Goal: Task Accomplishment & Management: Use online tool/utility

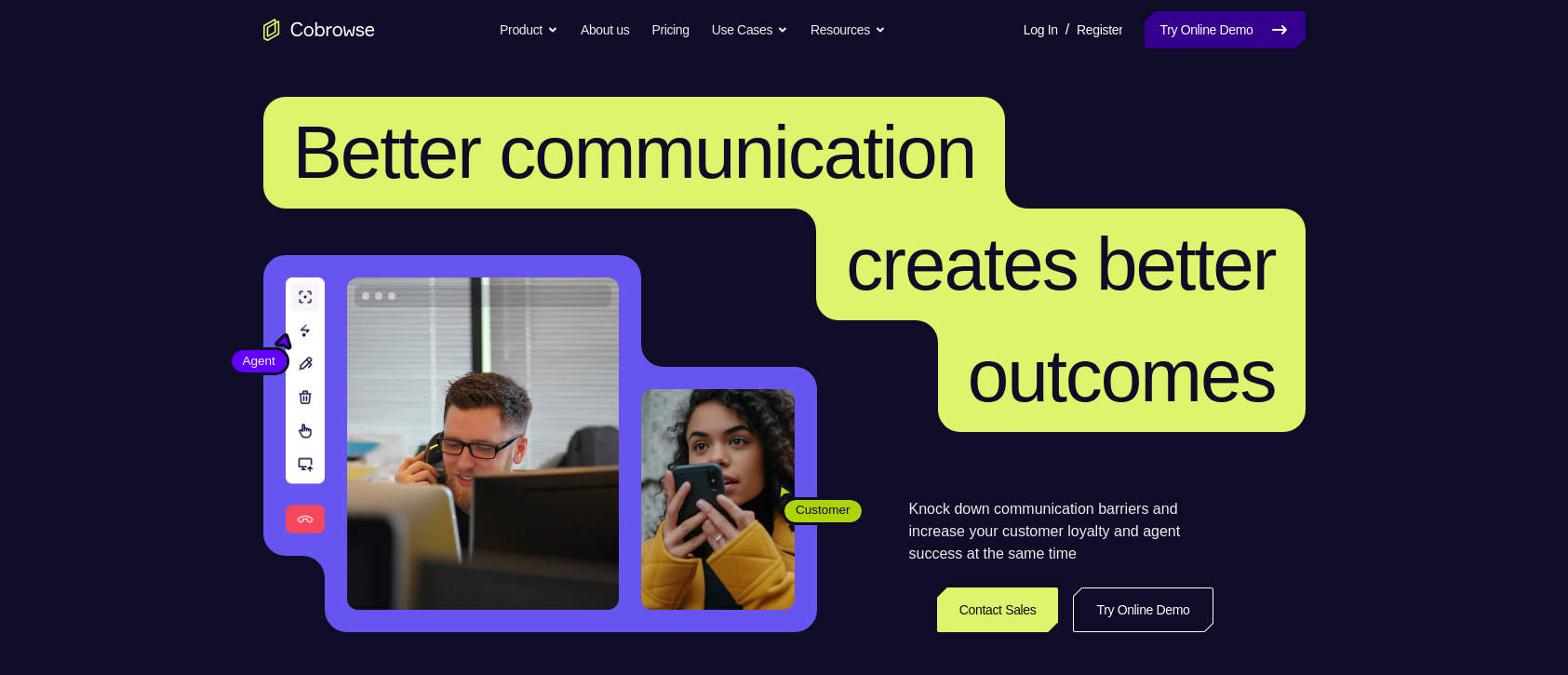
click at [1232, 37] on link "Try Online Demo" at bounding box center [1224, 30] width 160 height 37
click at [1218, 33] on link "Try Online Demo" at bounding box center [1224, 30] width 160 height 37
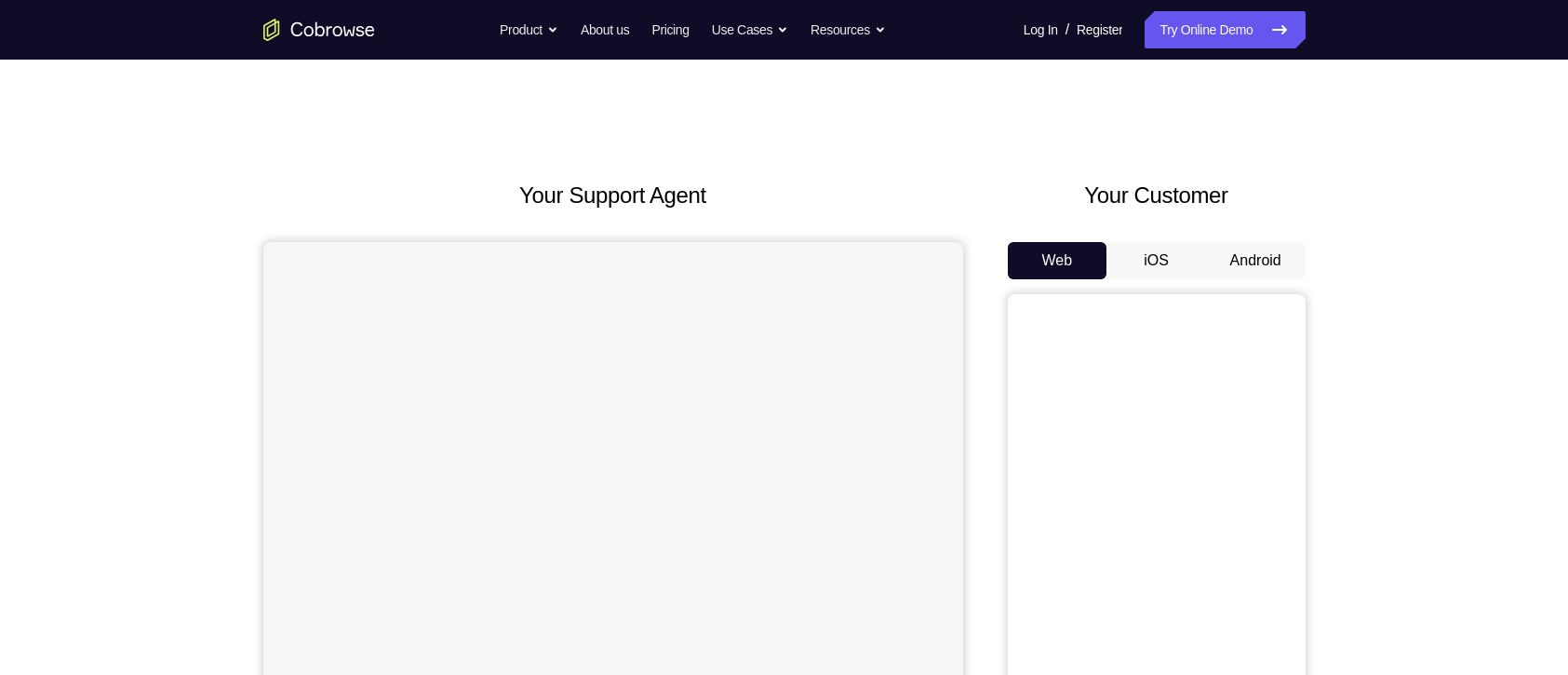
click at [1267, 254] on button "Android" at bounding box center [1255, 260] width 99 height 37
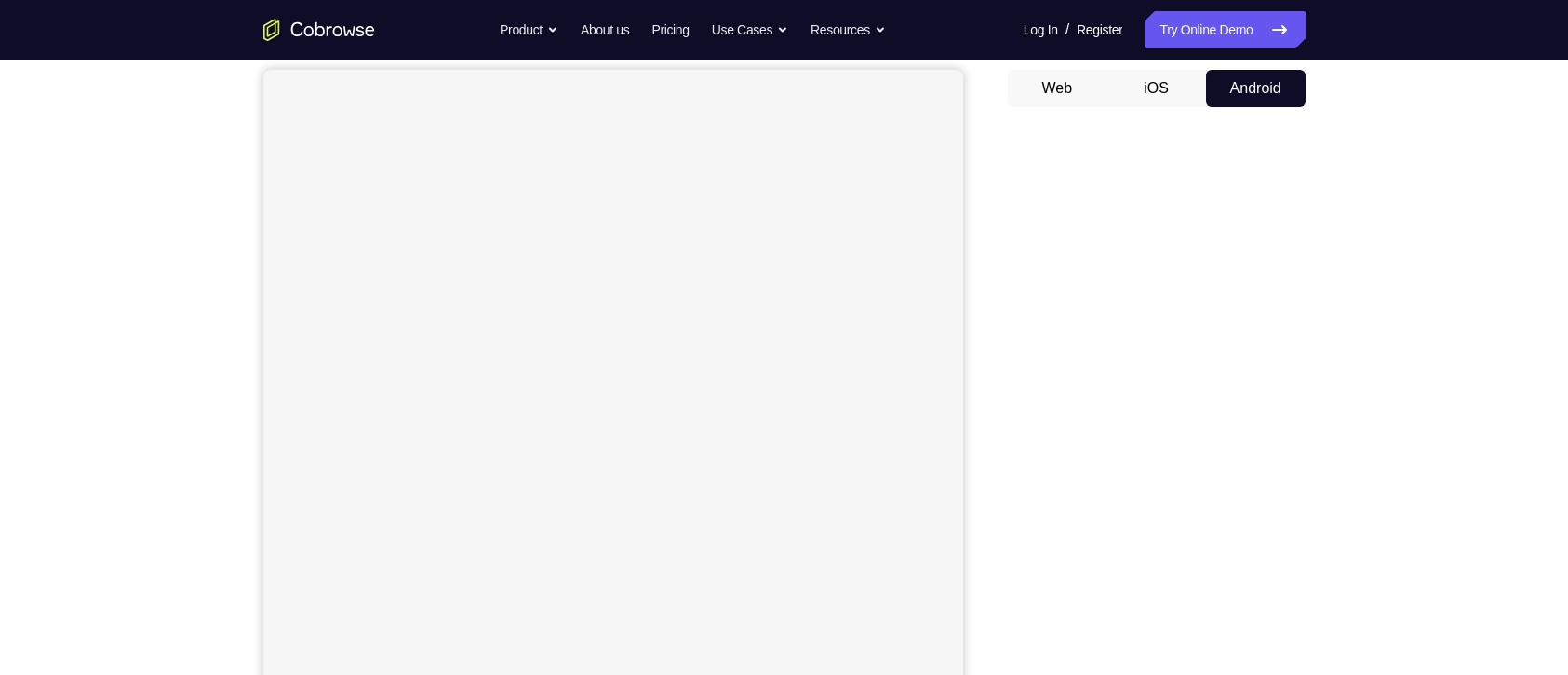
scroll to position [169, 0]
